Goal: Transaction & Acquisition: Purchase product/service

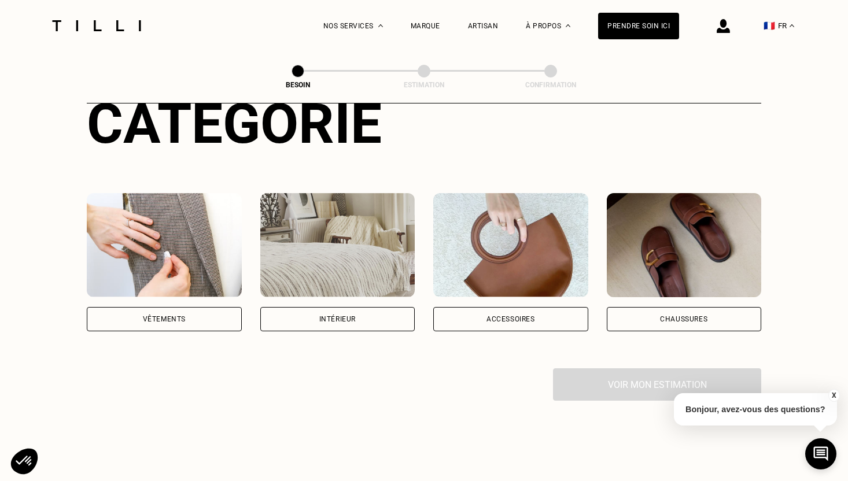
scroll to position [173, 0]
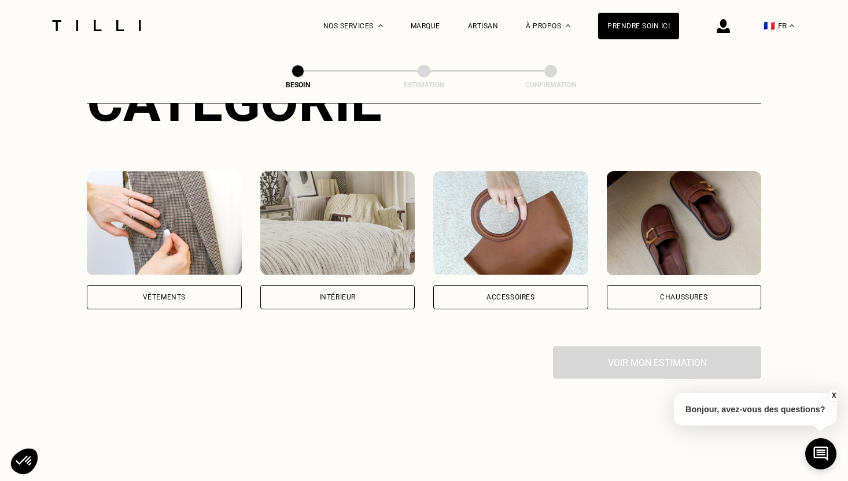
click at [338, 294] on div "Intérieur" at bounding box center [337, 297] width 36 height 7
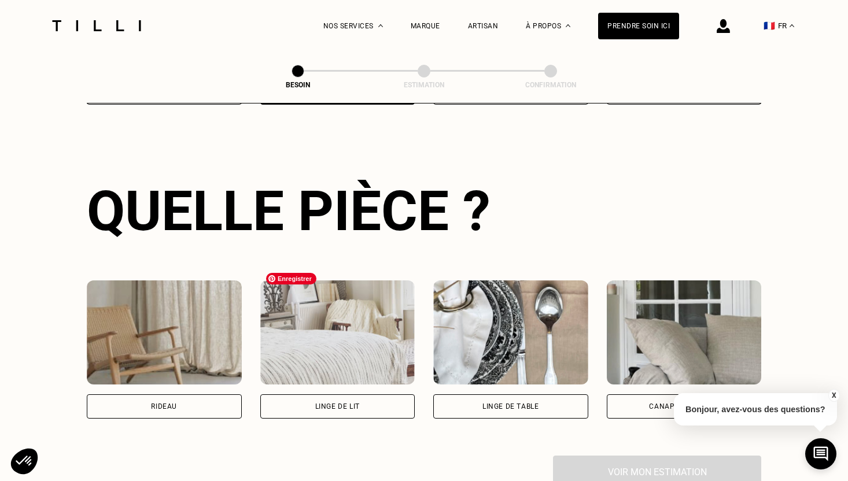
scroll to position [379, 0]
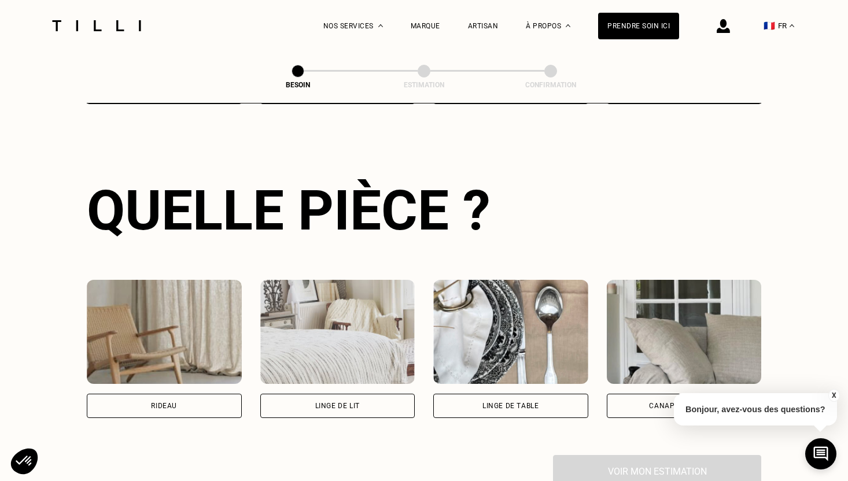
click at [175, 402] on div "Rideau" at bounding box center [164, 405] width 26 height 7
select select "FR"
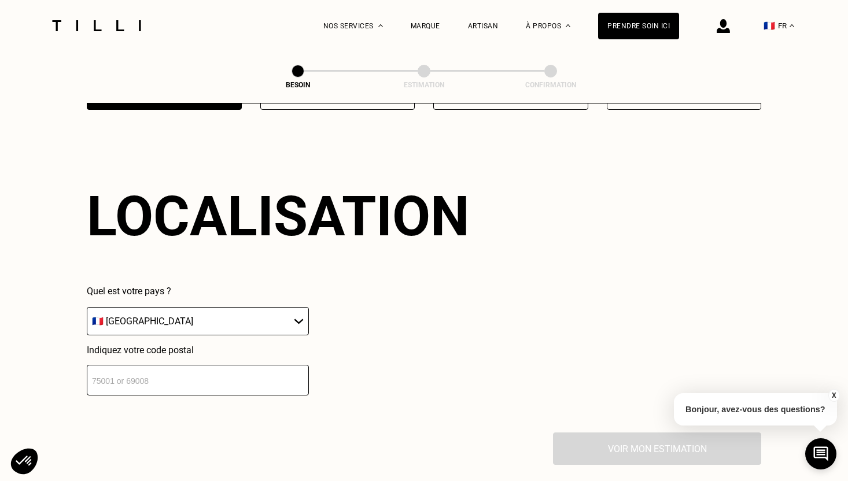
scroll to position [690, 0]
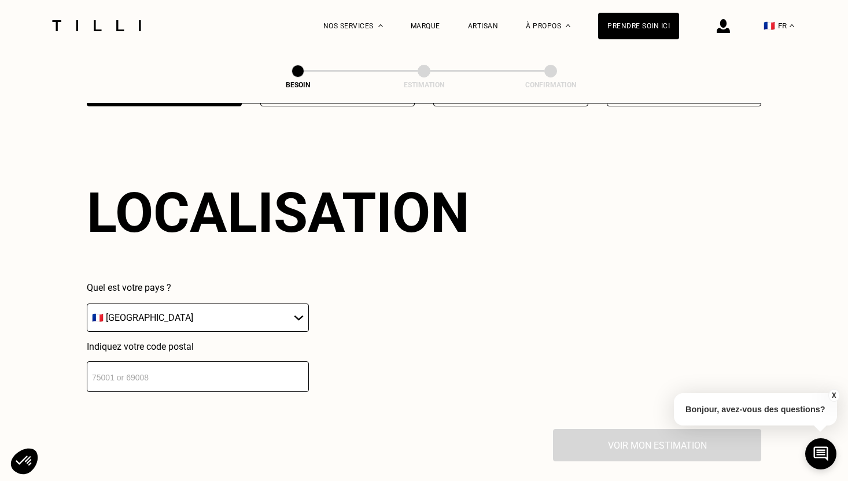
click at [191, 363] on input "number" at bounding box center [198, 376] width 222 height 31
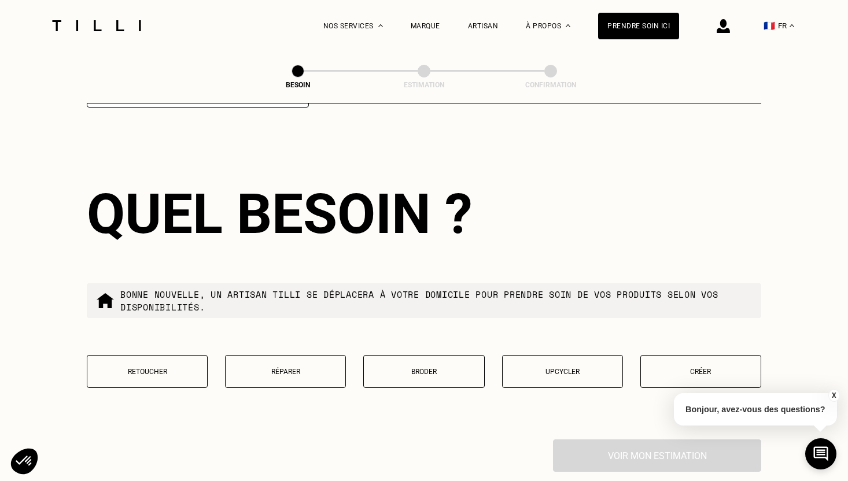
scroll to position [976, 0]
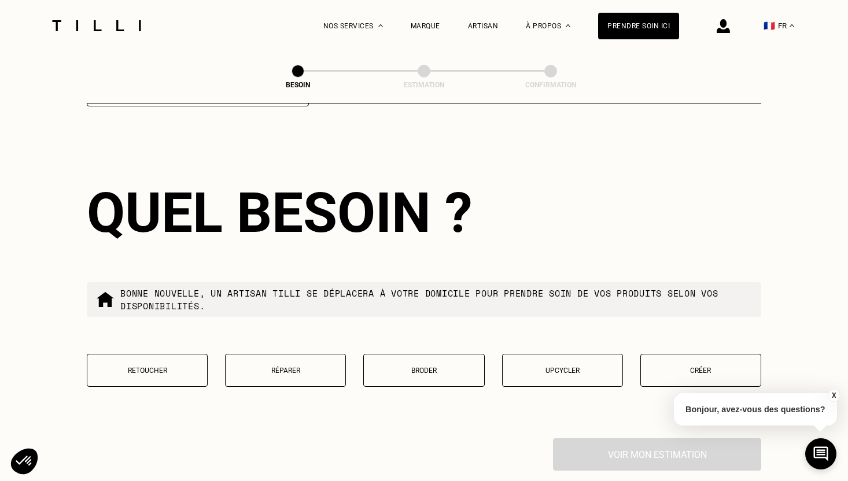
type input "94800"
click at [156, 366] on button "Retoucher" at bounding box center [147, 370] width 121 height 33
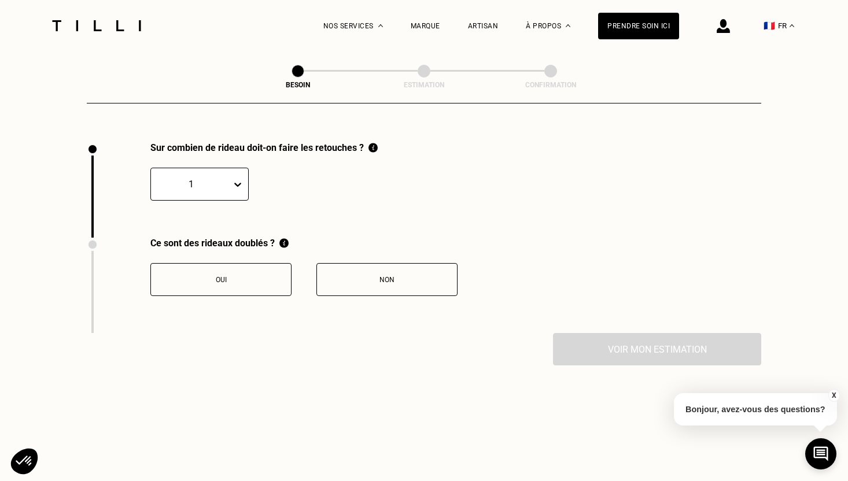
scroll to position [1274, 0]
click at [227, 182] on div "1" at bounding box center [199, 182] width 98 height 33
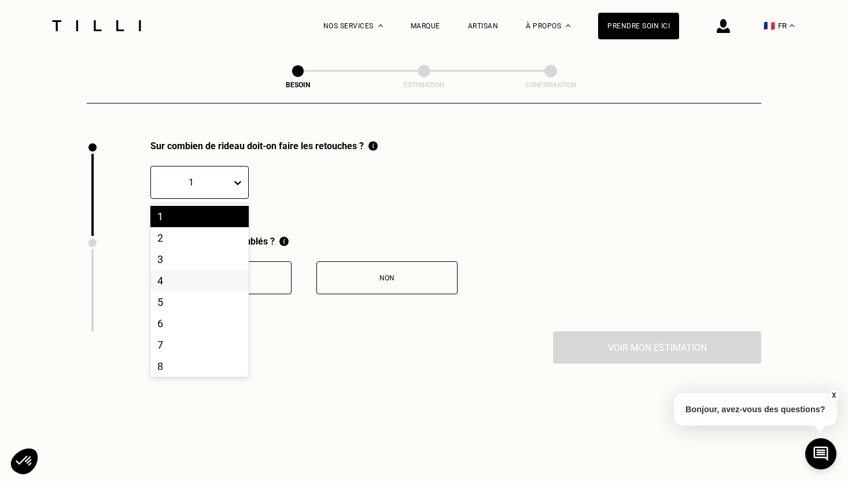
click at [219, 270] on div "4" at bounding box center [199, 280] width 98 height 21
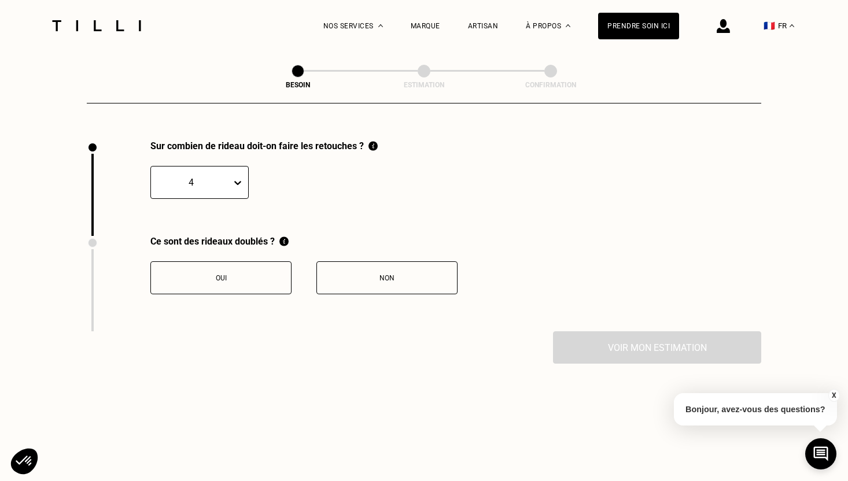
click at [378, 274] on div "Non" at bounding box center [387, 278] width 128 height 8
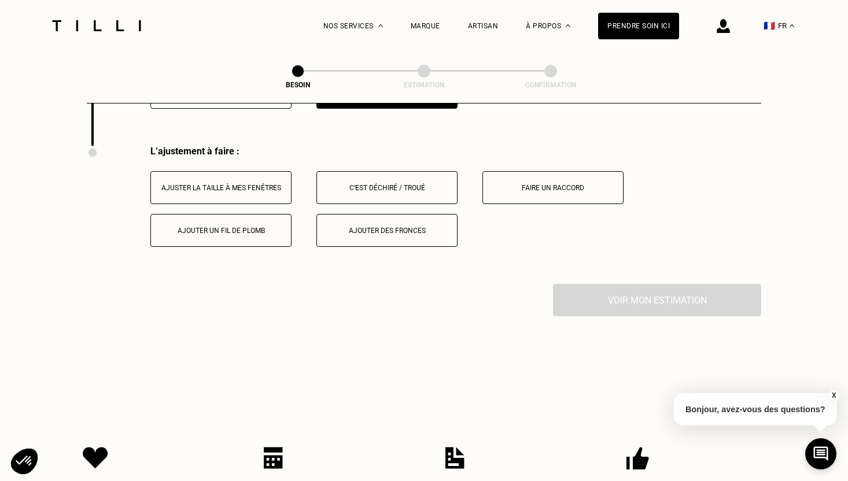
scroll to position [1463, 0]
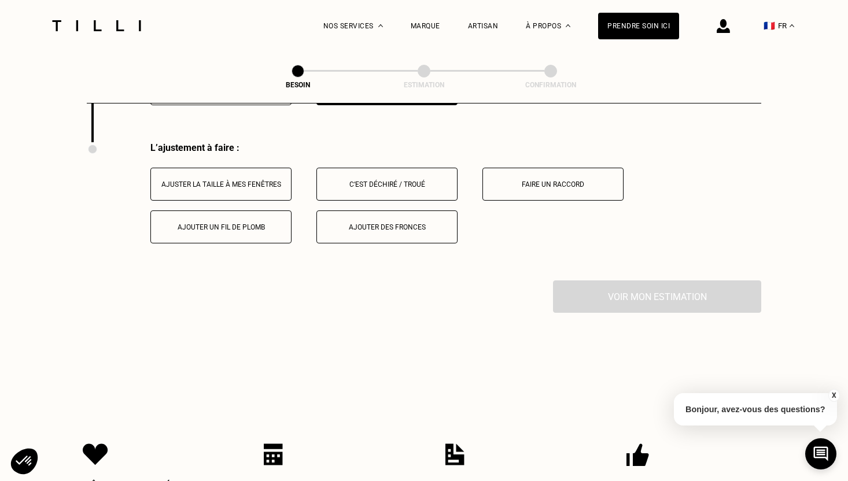
click at [251, 180] on div "Ajuster la taille à mes fenêtres" at bounding box center [221, 184] width 128 height 8
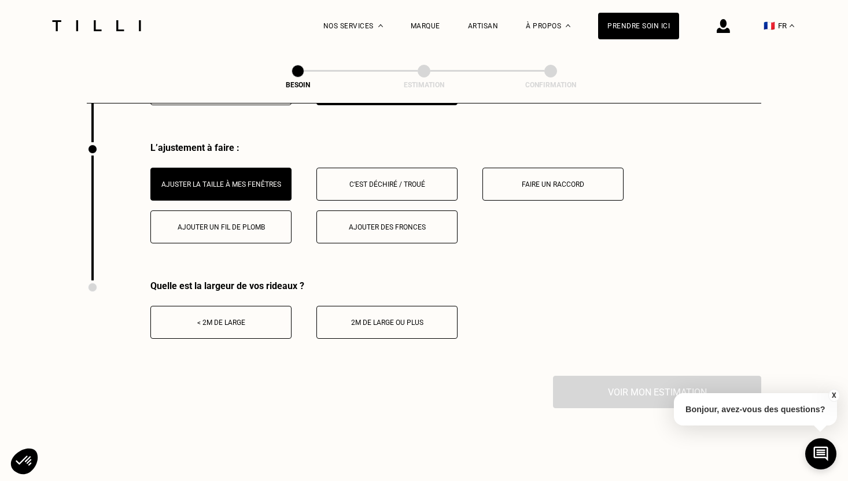
click at [253, 324] on button "< 2m de large" at bounding box center [220, 322] width 141 height 33
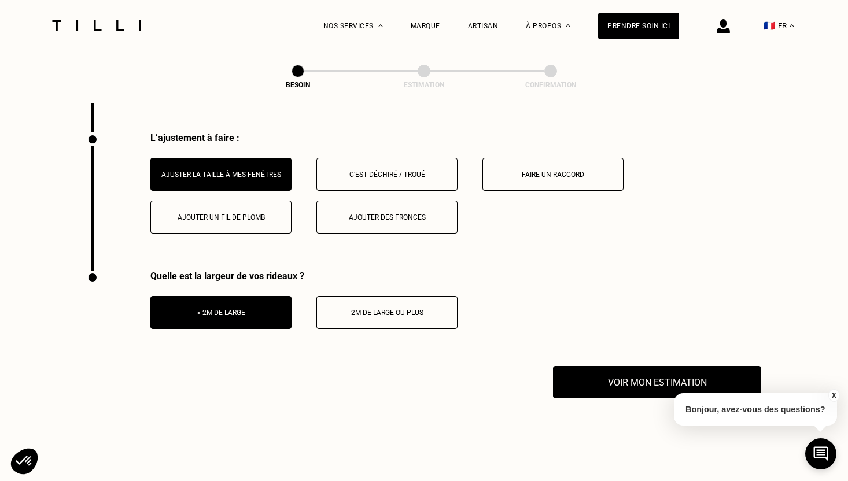
scroll to position [1497, 0]
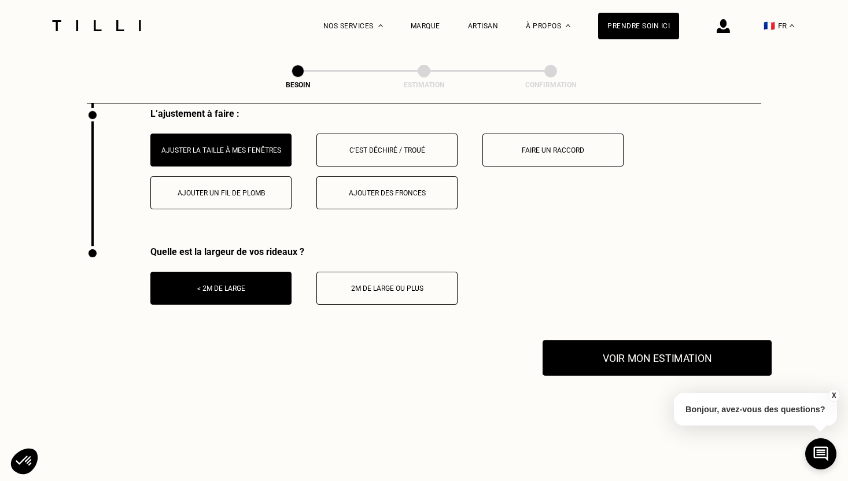
click at [584, 345] on button "Voir mon estimation" at bounding box center [656, 358] width 229 height 36
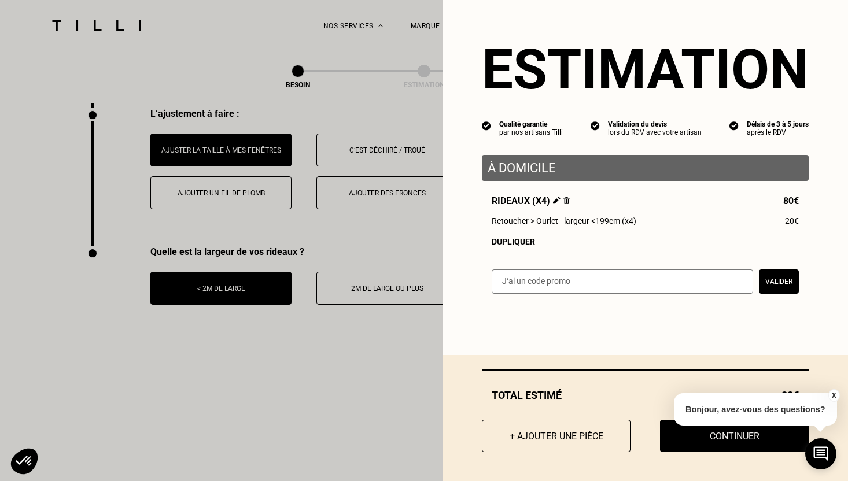
click at [833, 394] on button "X" at bounding box center [833, 395] width 12 height 13
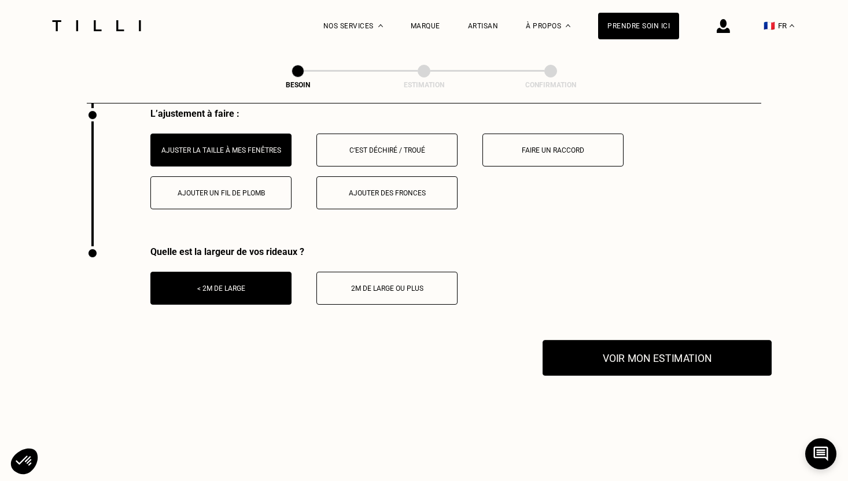
click at [724, 351] on button "Voir mon estimation" at bounding box center [656, 358] width 229 height 36
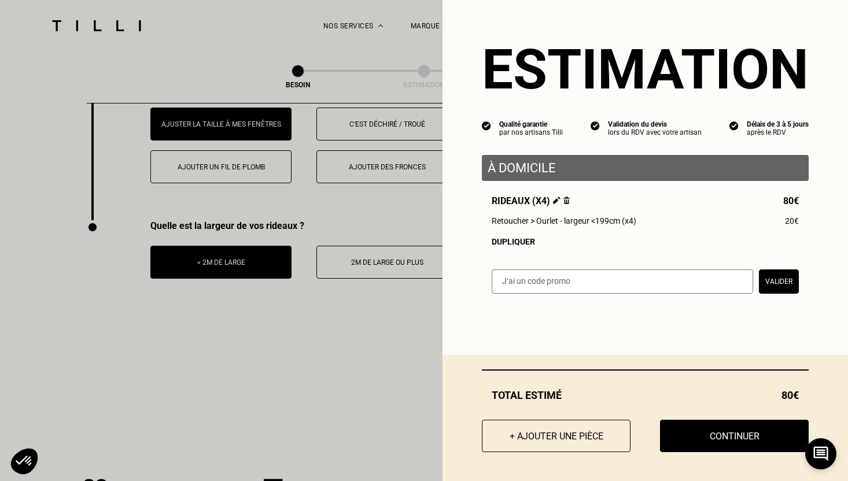
scroll to position [1527, 0]
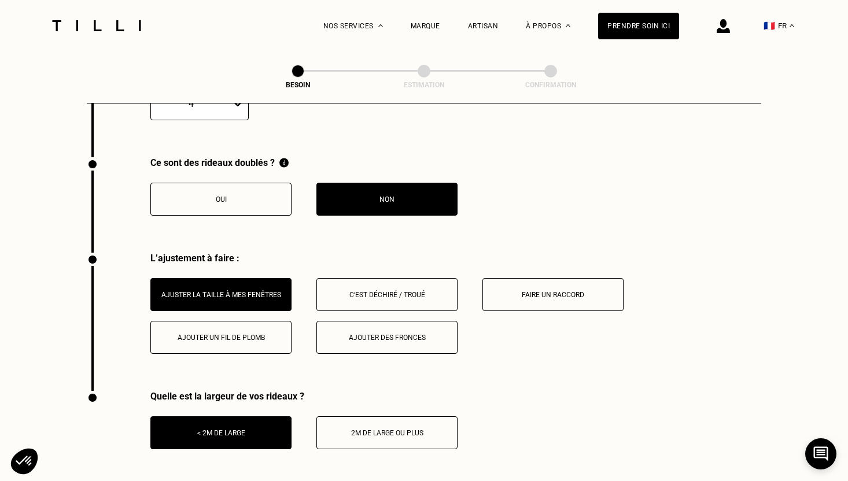
scroll to position [1353, 0]
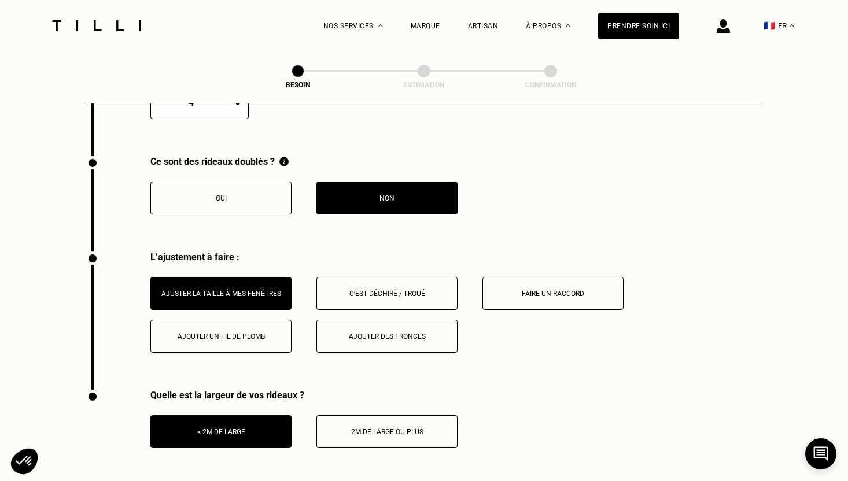
click at [240, 335] on button "Ajouter un fil de plomb" at bounding box center [220, 336] width 141 height 33
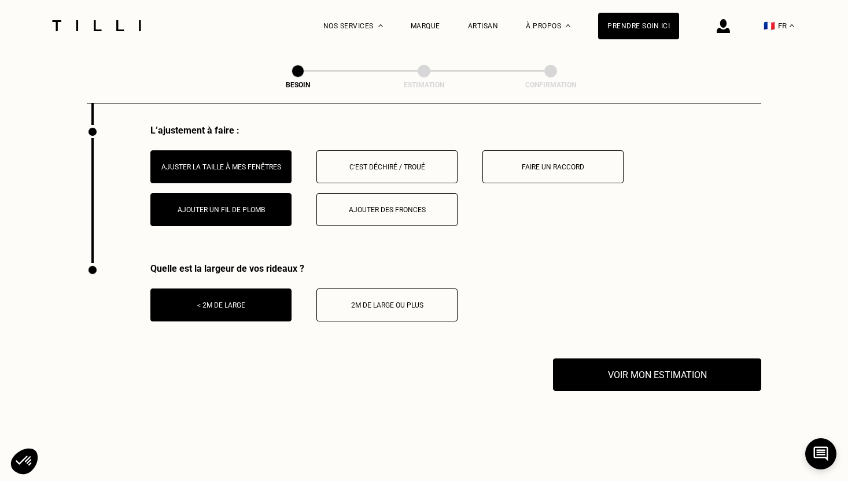
scroll to position [1510, 0]
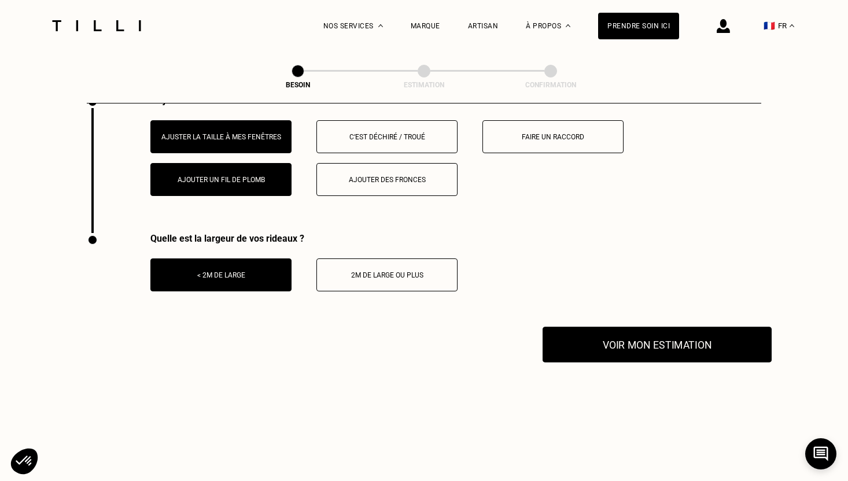
click at [646, 333] on button "Voir mon estimation" at bounding box center [656, 345] width 229 height 36
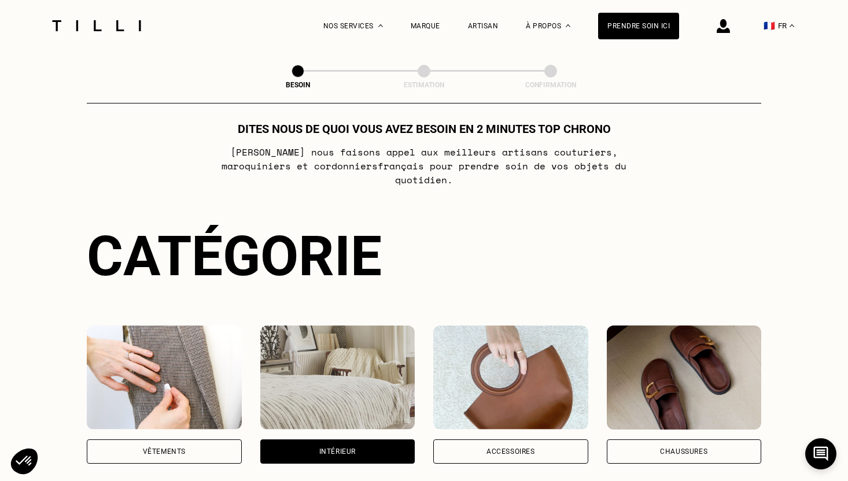
scroll to position [0, 0]
